Goal: Information Seeking & Learning: Learn about a topic

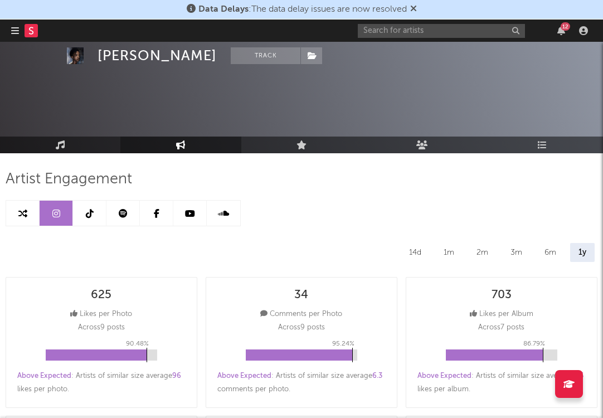
select select "6m"
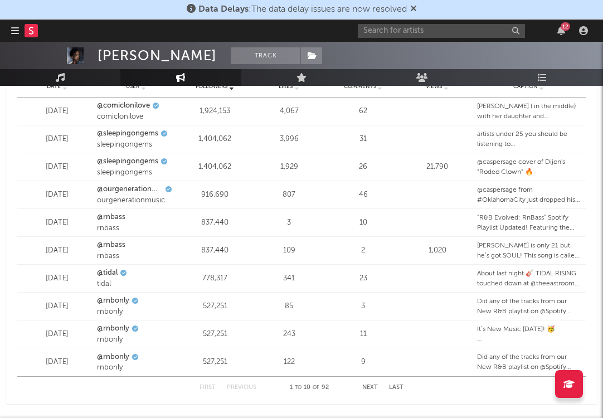
scroll to position [1438, 0]
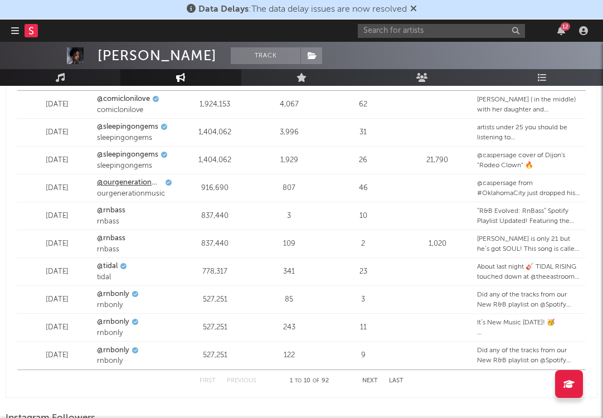
click at [125, 182] on link "@ourgenerationmusic" at bounding box center [129, 182] width 65 height 11
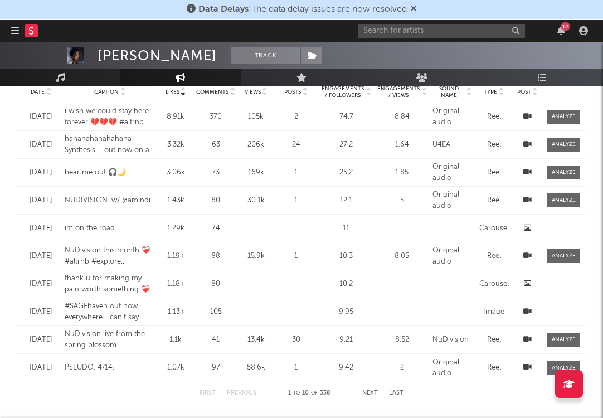
click at [33, 297] on div "Date [DATE] Caption thank u for making my pain worth something ❤️‍🩹 new 🌎 soon …" at bounding box center [301, 283] width 569 height 27
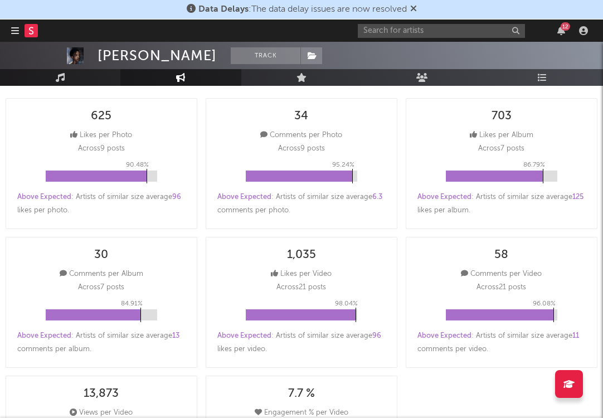
scroll to position [0, 0]
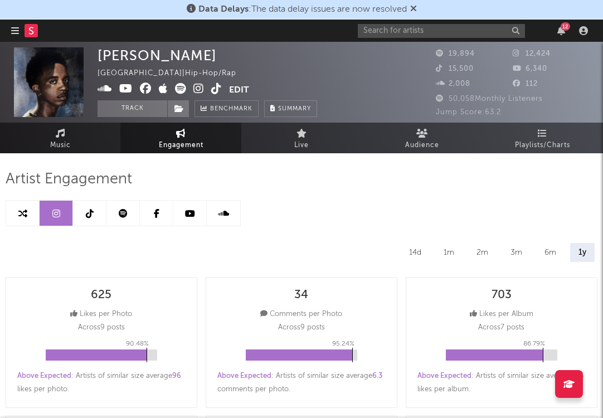
click at [91, 214] on icon at bounding box center [90, 213] width 8 height 9
select select "6m"
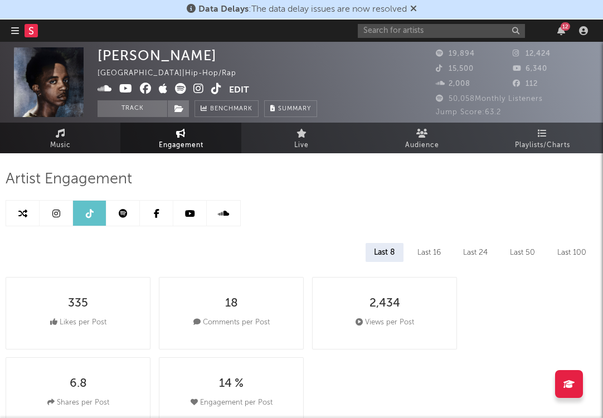
click at [19, 217] on icon at bounding box center [22, 213] width 9 height 9
select select "1m"
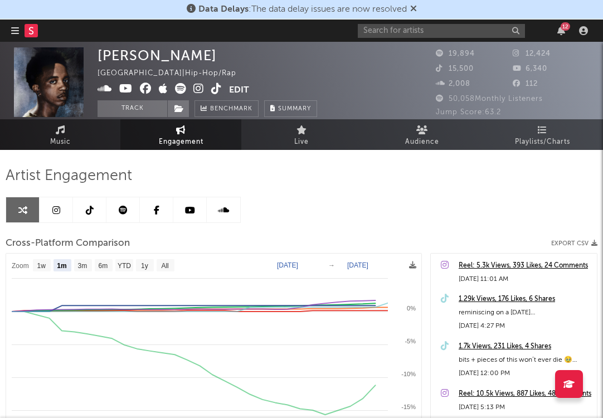
scroll to position [4, 0]
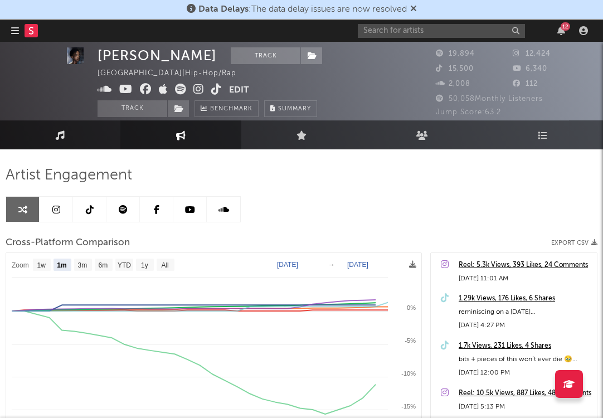
click at [88, 129] on link "Music" at bounding box center [60, 134] width 120 height 29
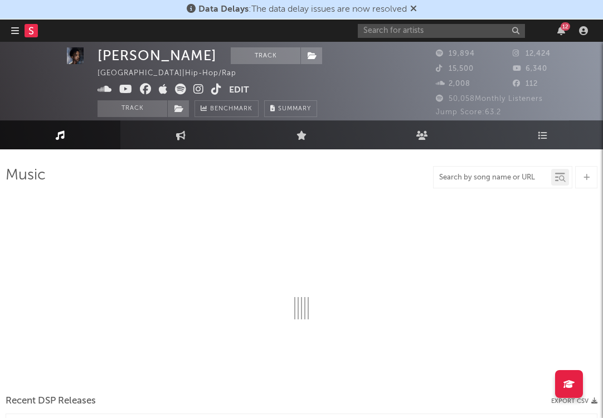
click at [487, 176] on input "text" at bounding box center [493, 177] width 118 height 9
type input "NuDi"
select select "6m"
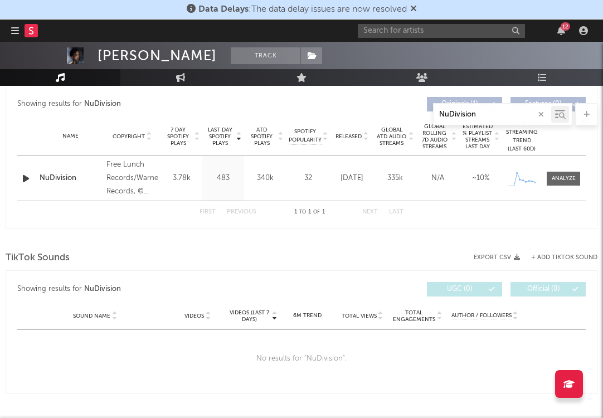
scroll to position [422, 0]
click at [456, 113] on input "NuDivision" at bounding box center [493, 114] width 118 height 9
click at [452, 113] on input "NuDivision" at bounding box center [493, 114] width 118 height 9
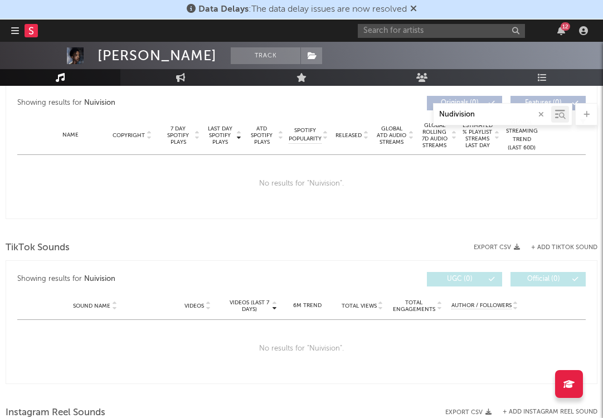
type input "Nudivision"
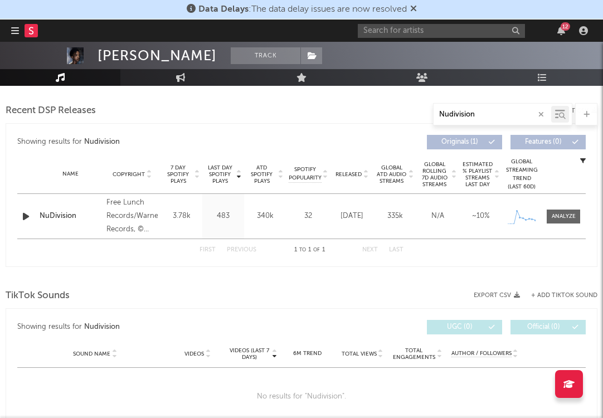
scroll to position [381, 0]
click at [221, 290] on div "TikTok Sounds" at bounding box center [302, 297] width 592 height 19
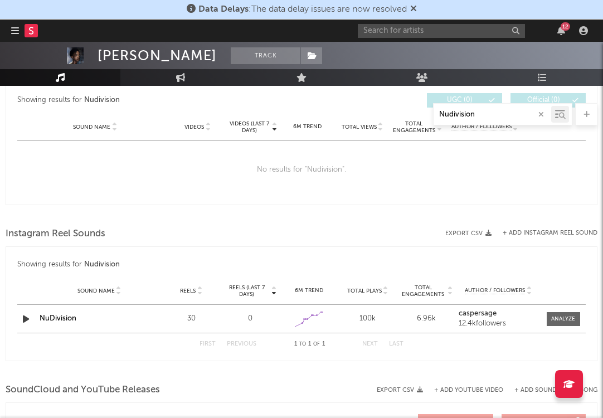
scroll to position [607, 0]
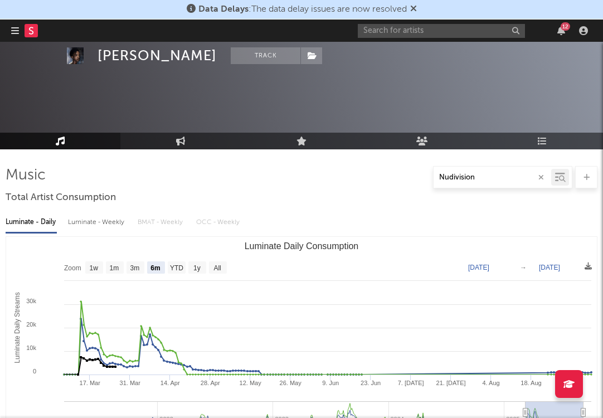
select select "1w"
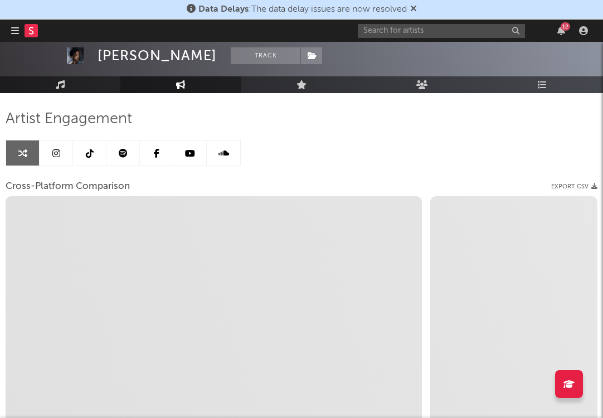
scroll to position [62, 0]
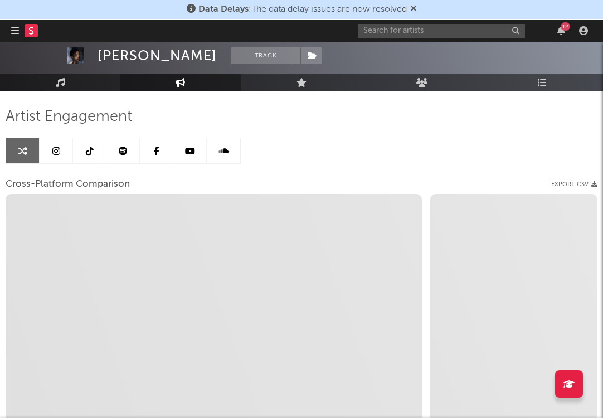
click at [91, 162] on link at bounding box center [89, 150] width 33 height 25
select select "6m"
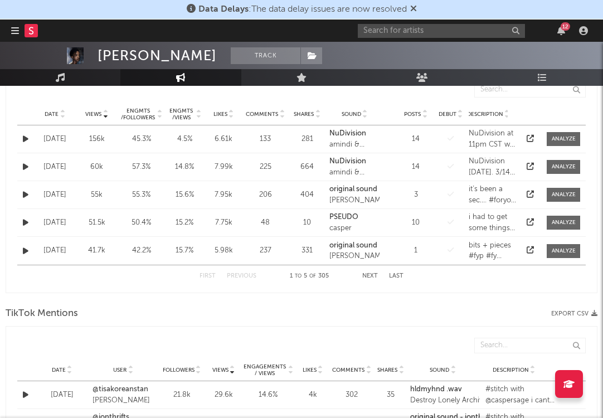
scroll to position [747, 0]
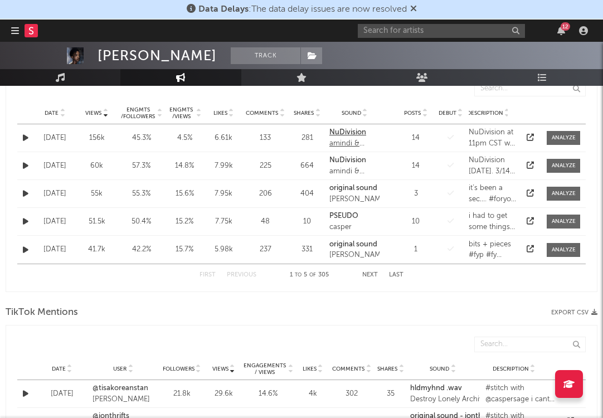
click at [356, 130] on strong "NuDivision" at bounding box center [348, 132] width 37 height 7
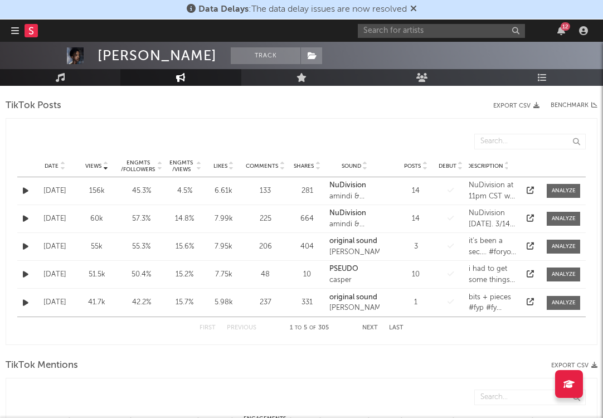
scroll to position [669, 0]
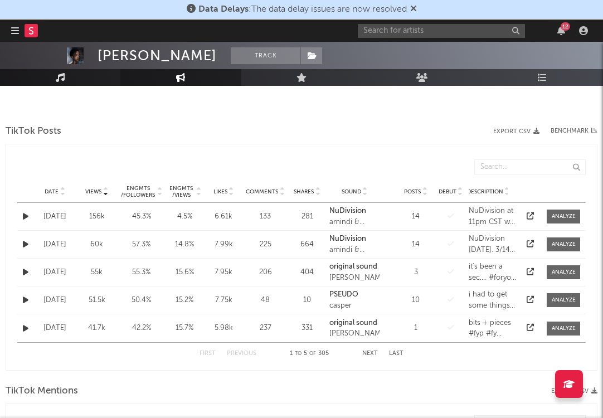
click at [75, 81] on link "Music" at bounding box center [60, 77] width 120 height 17
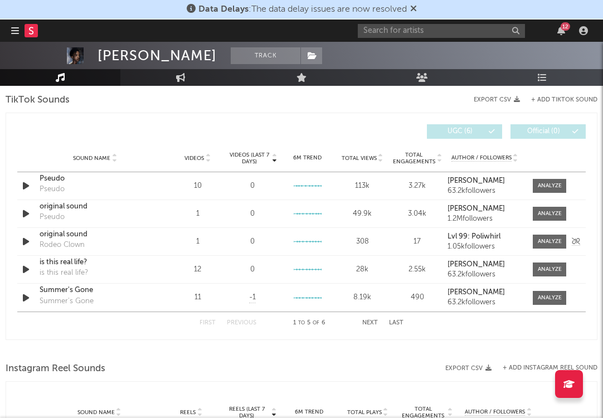
select select "6m"
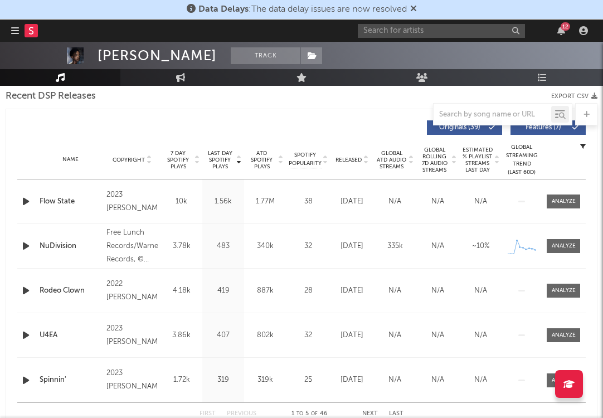
scroll to position [396, 0]
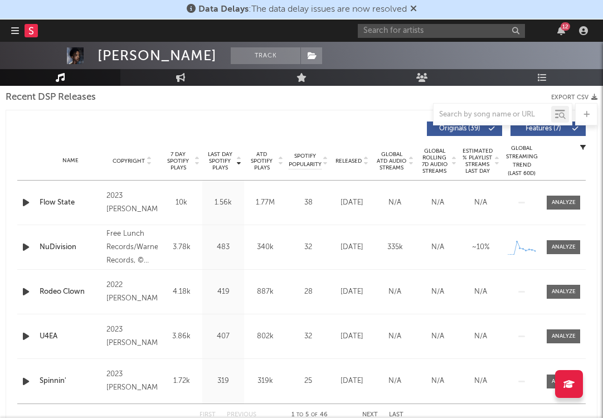
click at [342, 120] on div at bounding box center [302, 114] width 592 height 22
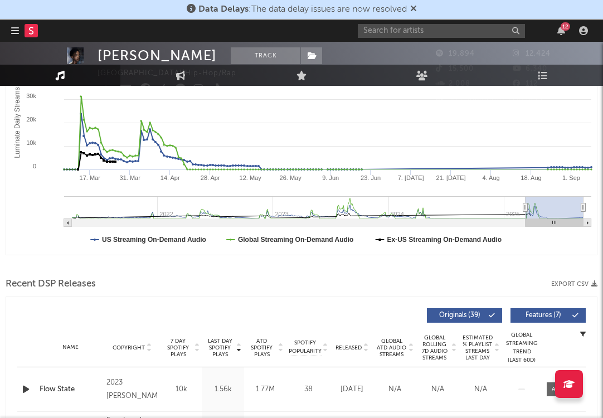
scroll to position [0, 0]
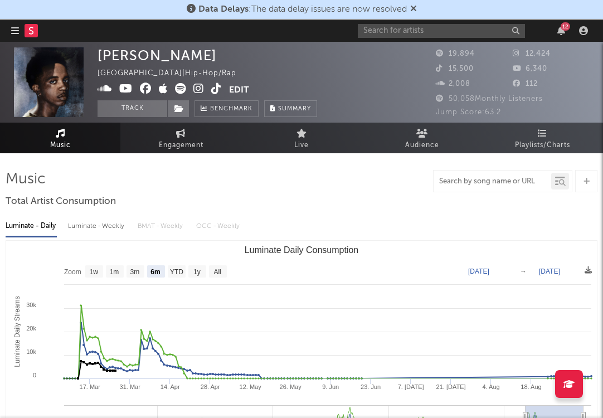
click at [502, 180] on input "text" at bounding box center [493, 181] width 118 height 9
type input "NuDivision"
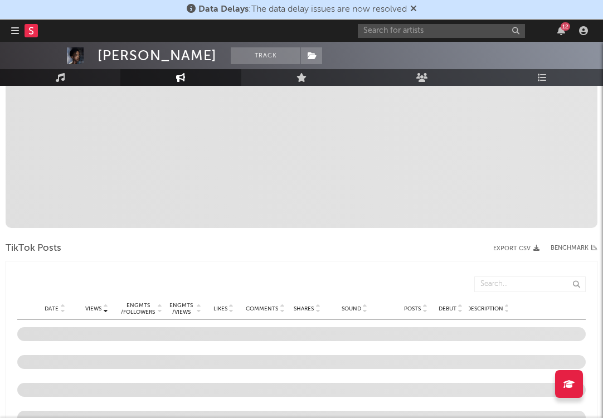
select select "6m"
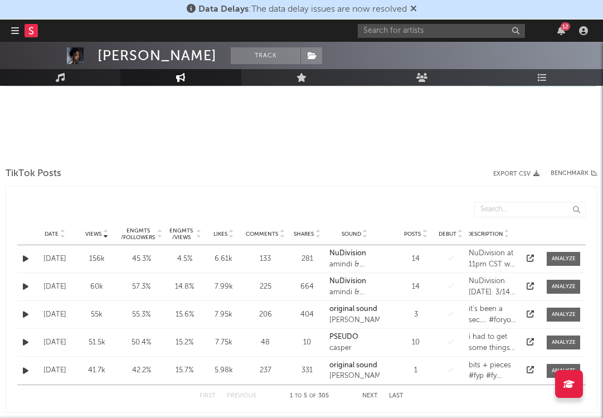
scroll to position [626, 0]
click at [365, 260] on div "amindi & [PERSON_NAME]" at bounding box center [355, 265] width 50 height 11
click at [568, 262] on div at bounding box center [564, 259] width 24 height 8
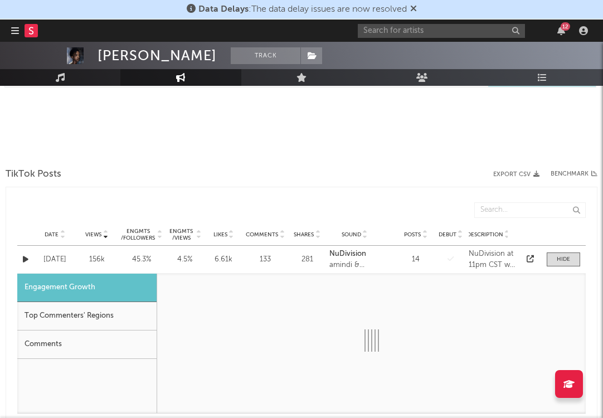
select select "1m"
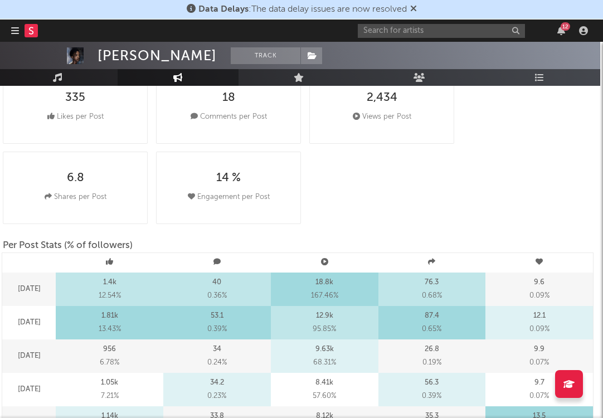
scroll to position [0, 3]
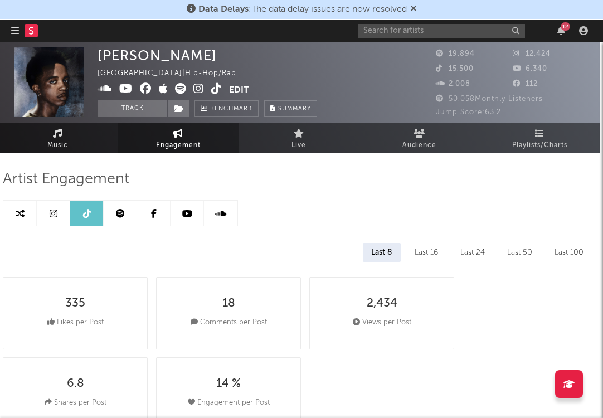
click at [89, 139] on link "Music" at bounding box center [57, 138] width 120 height 31
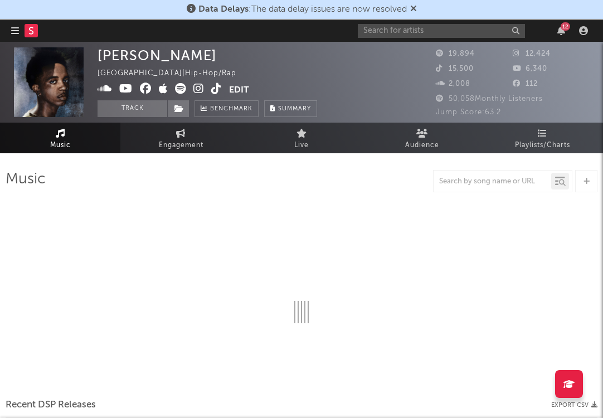
select select "6m"
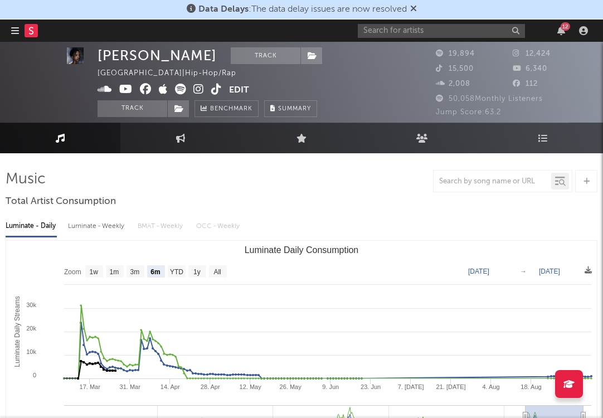
scroll to position [0, 3]
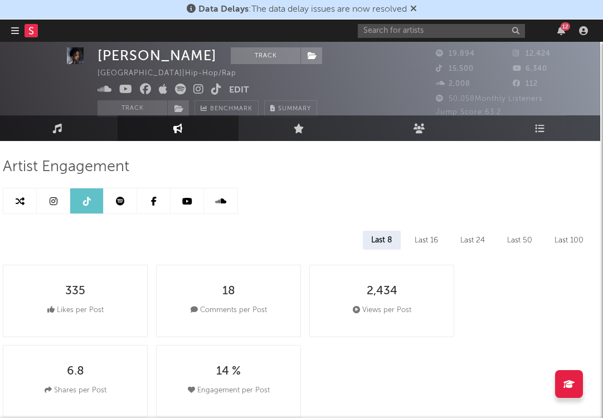
scroll to position [11, 3]
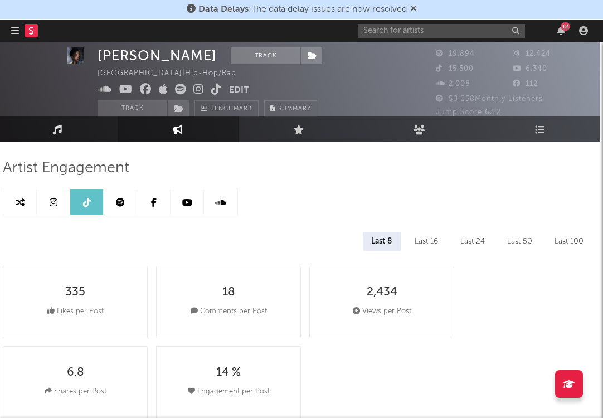
click at [46, 130] on link "Music" at bounding box center [57, 129] width 120 height 26
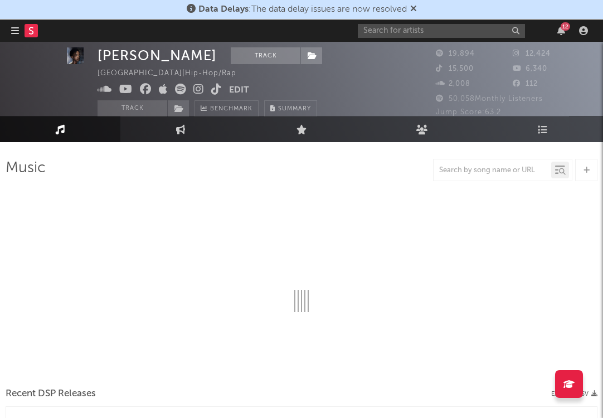
scroll to position [11, 0]
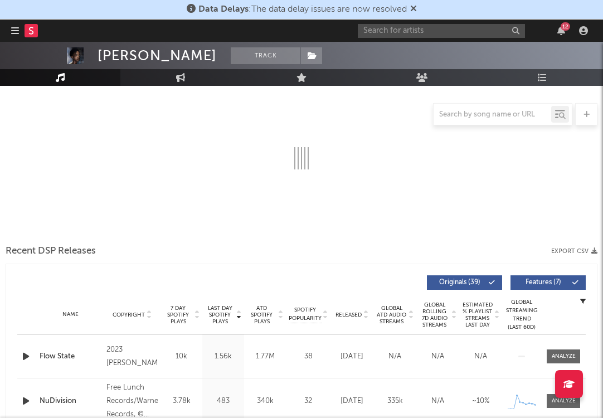
select select "6m"
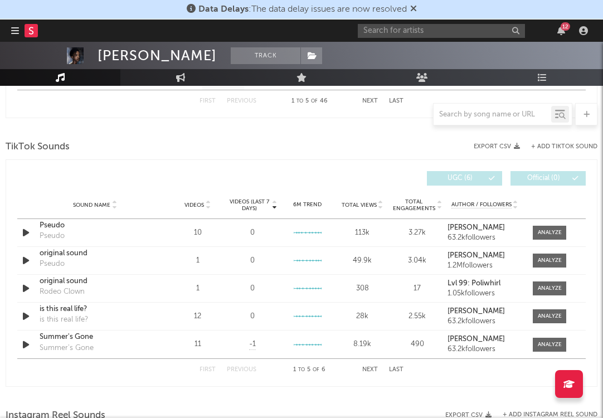
scroll to position [720, 0]
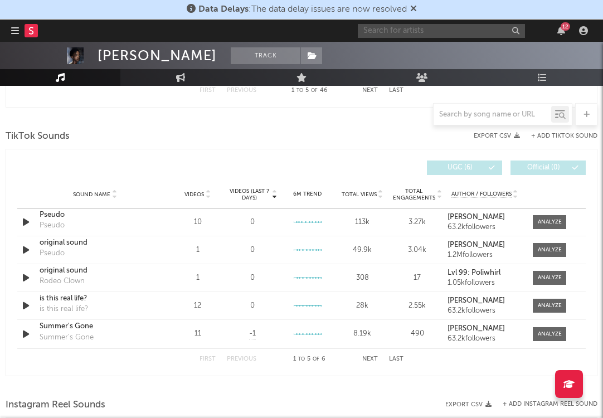
click at [409, 33] on input "text" at bounding box center [441, 31] width 167 height 14
type input "psuedo"
click at [315, 150] on div "Videos (last 7 days) Sound Name Videos Videos (last 7 days) Total Views Total E…" at bounding box center [302, 263] width 592 height 228
click at [465, 116] on input "text" at bounding box center [493, 114] width 118 height 9
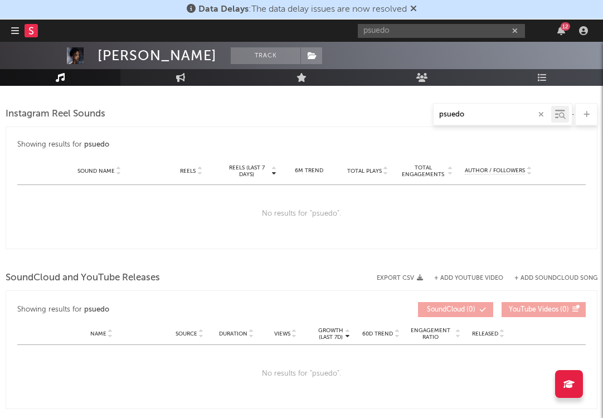
type input "psuedo"
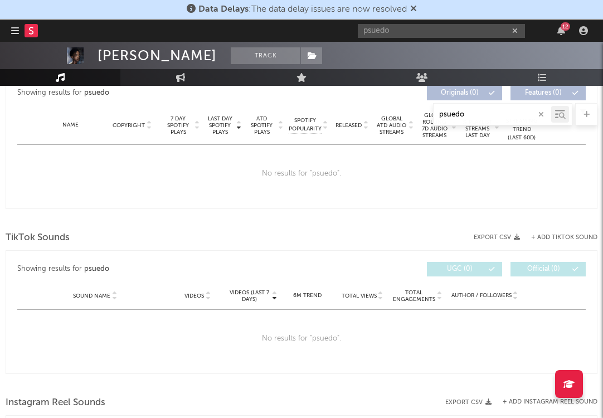
scroll to position [436, 0]
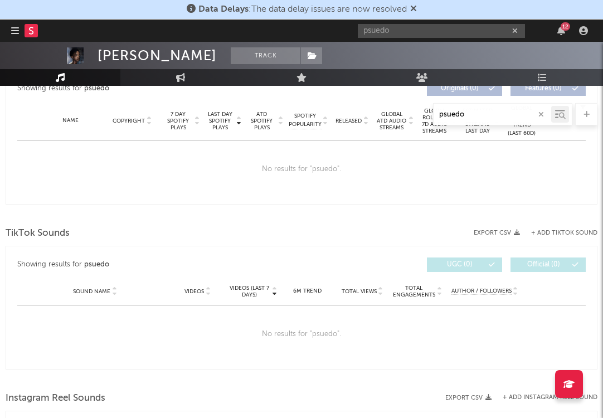
click at [514, 29] on icon "button" at bounding box center [515, 30] width 6 height 7
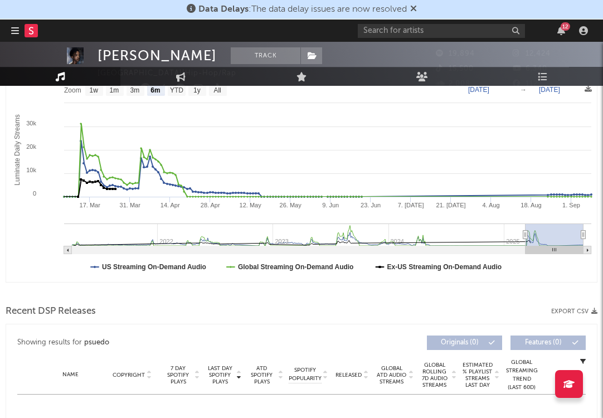
scroll to position [28, 0]
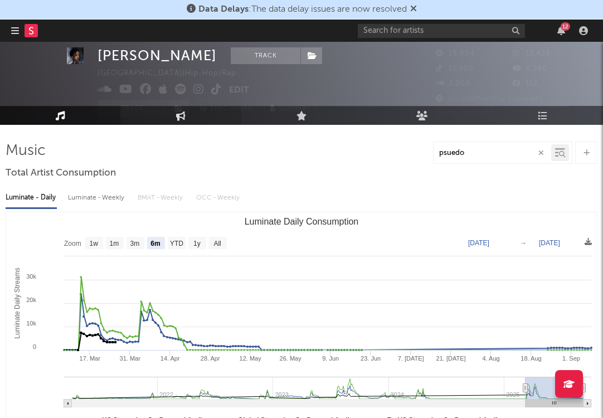
click at [175, 106] on link "Engagement" at bounding box center [180, 115] width 120 height 19
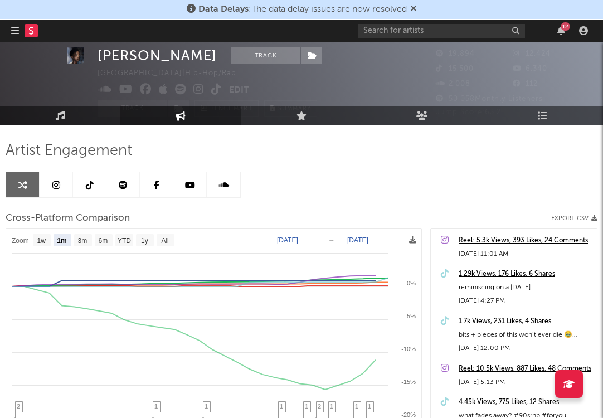
select select "1m"
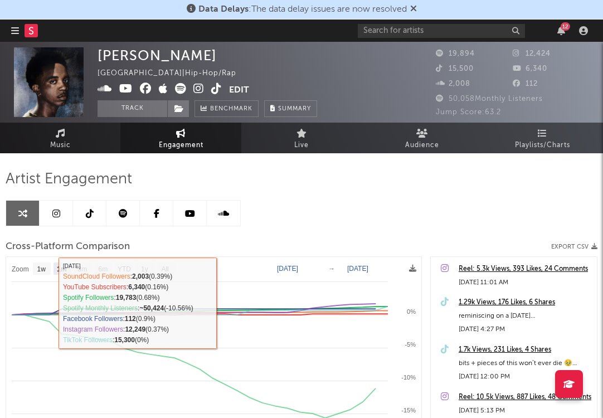
click at [59, 215] on icon at bounding box center [56, 213] width 8 height 9
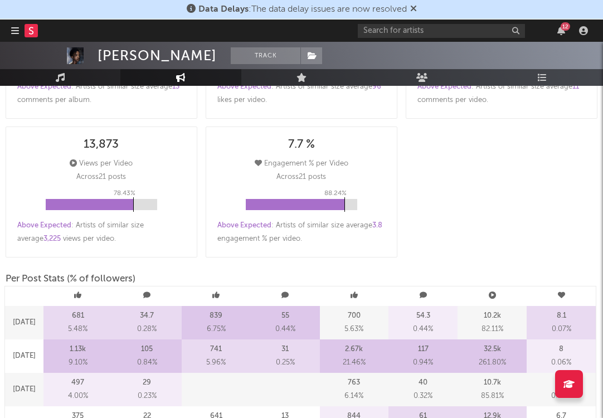
select select "6m"
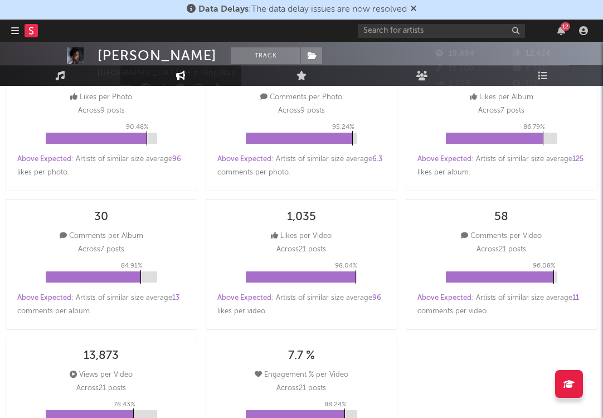
scroll to position [25, 0]
